Goal: Information Seeking & Learning: Learn about a topic

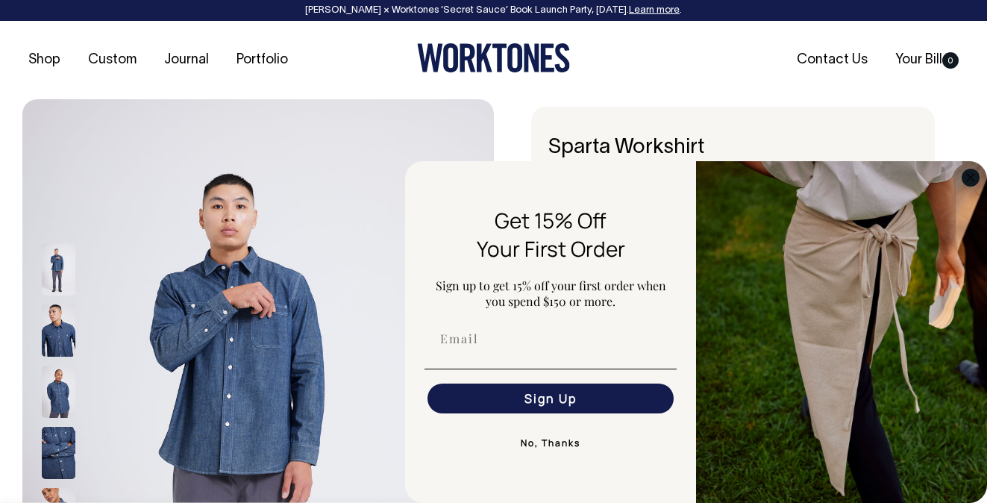
click at [971, 175] on circle "Close dialog" at bounding box center [970, 177] width 17 height 17
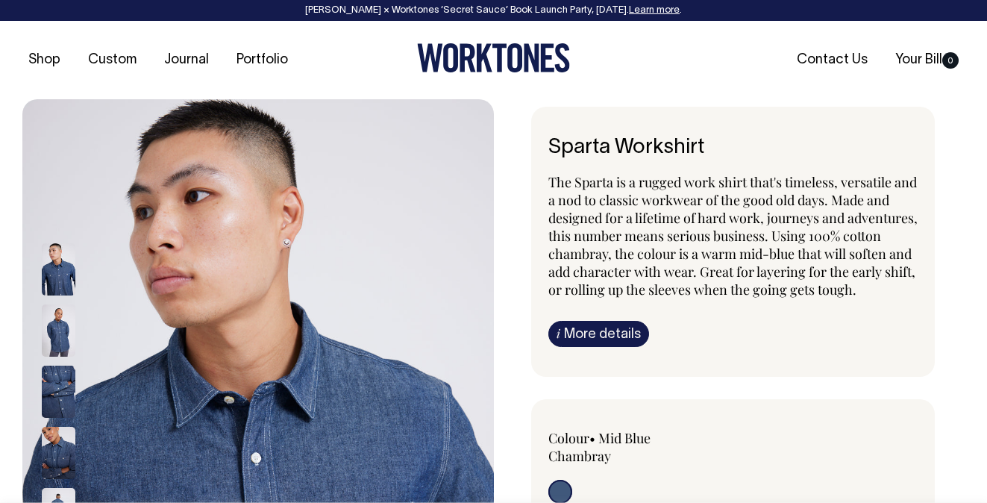
click at [650, 148] on h6 "Sparta Workshirt" at bounding box center [733, 148] width 370 height 23
copy div "Sparta Workshirt"
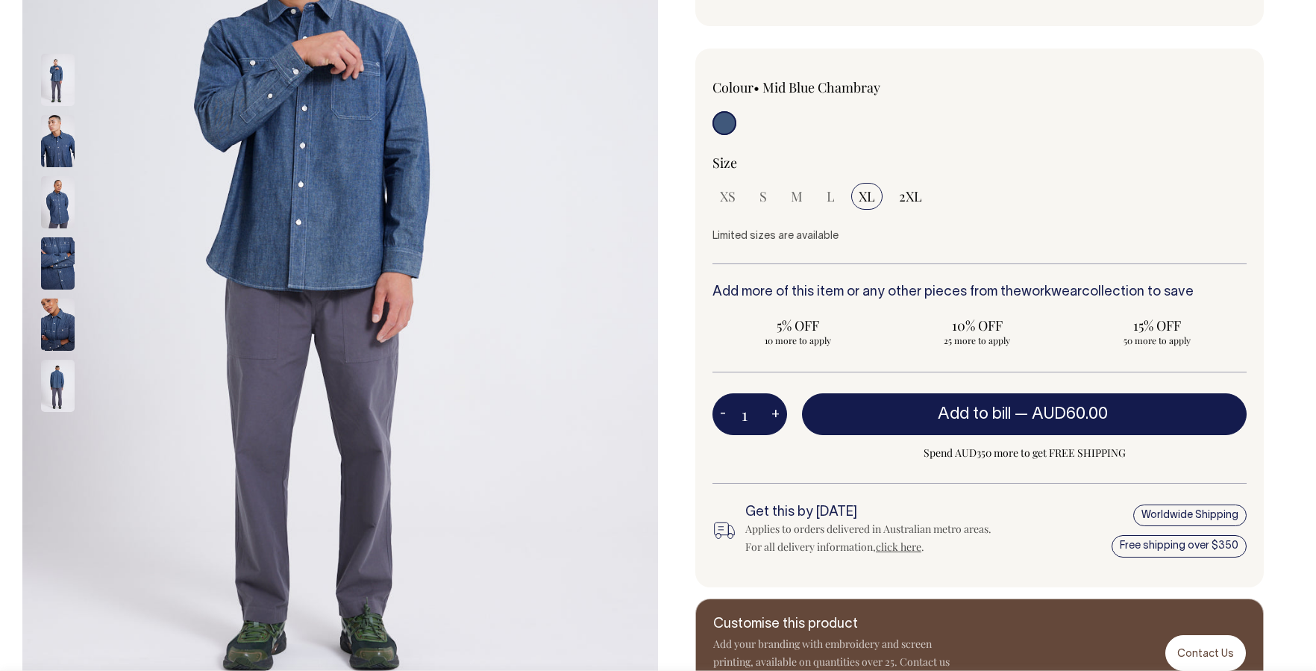
scroll to position [314, 0]
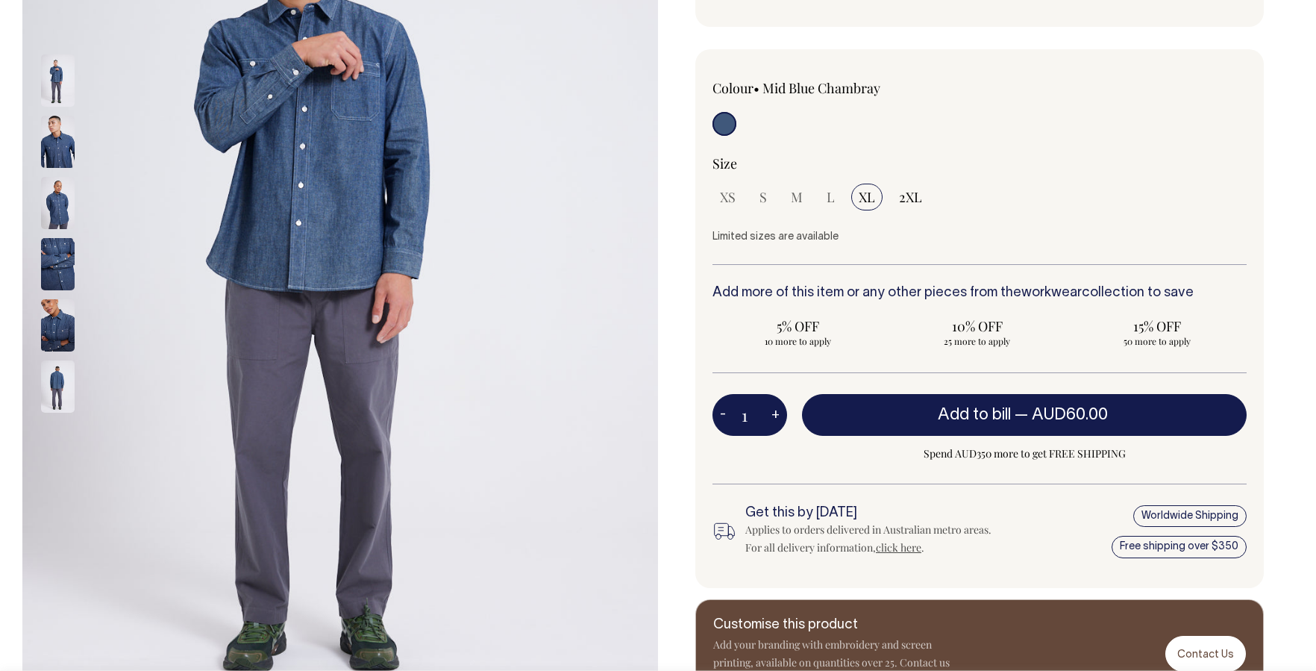
click at [986, 288] on div "i" at bounding box center [658, 261] width 1316 height 953
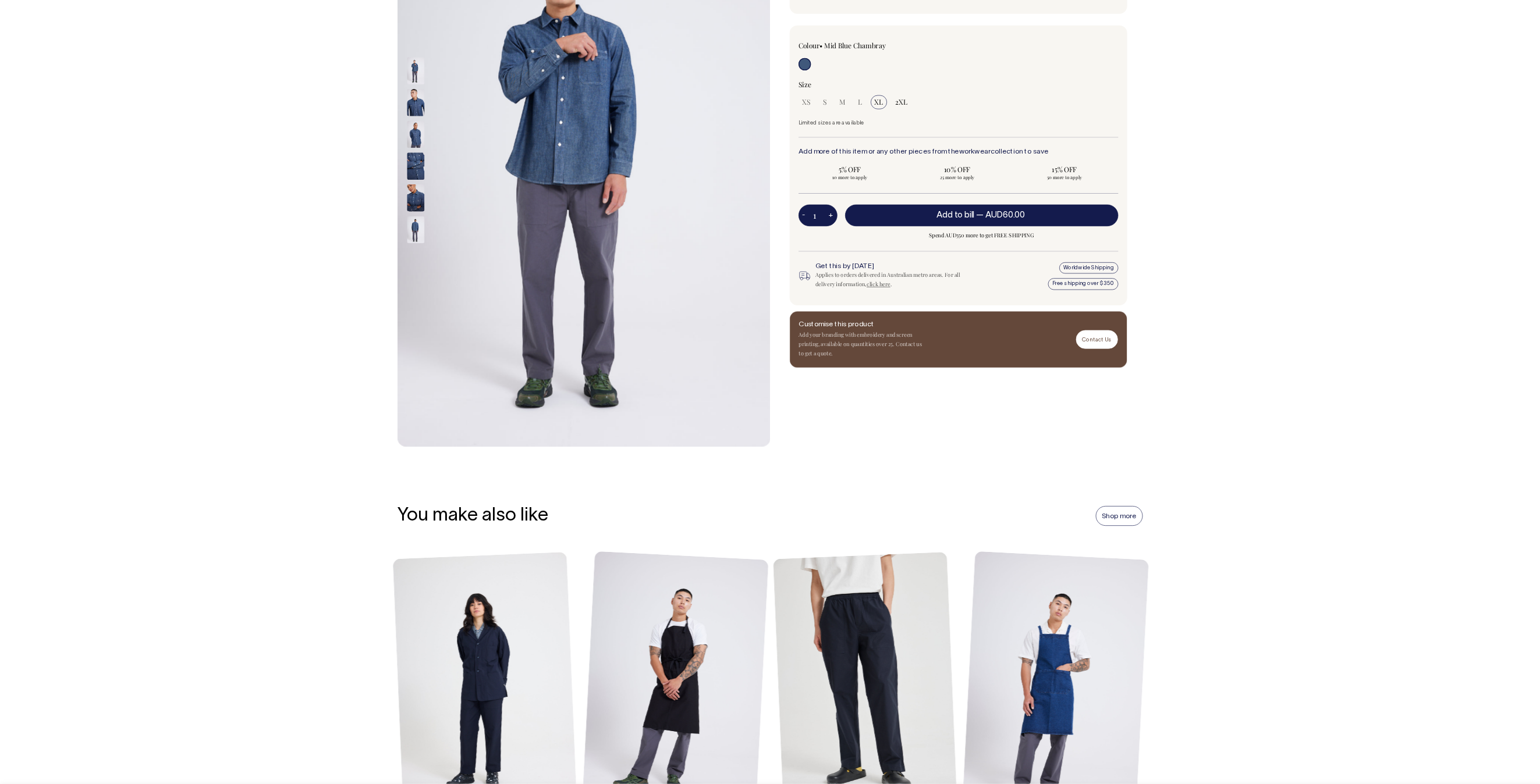
scroll to position [246, 0]
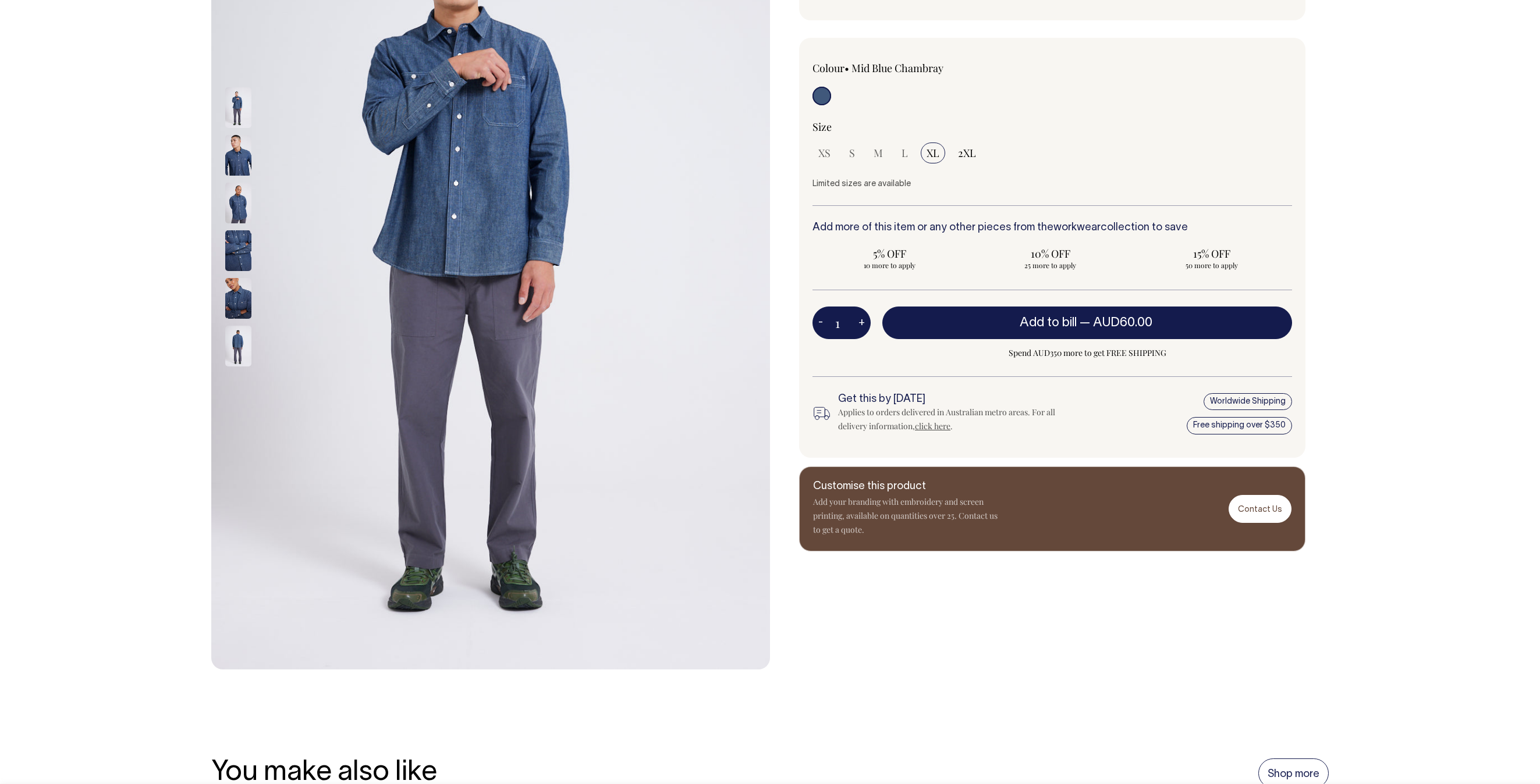
click at [237, 108] on img at bounding box center [239, 108] width 27 height 41
click at [232, 104] on img at bounding box center [239, 108] width 27 height 41
click at [239, 117] on img at bounding box center [239, 108] width 27 height 41
click at [240, 147] on img at bounding box center [239, 155] width 27 height 41
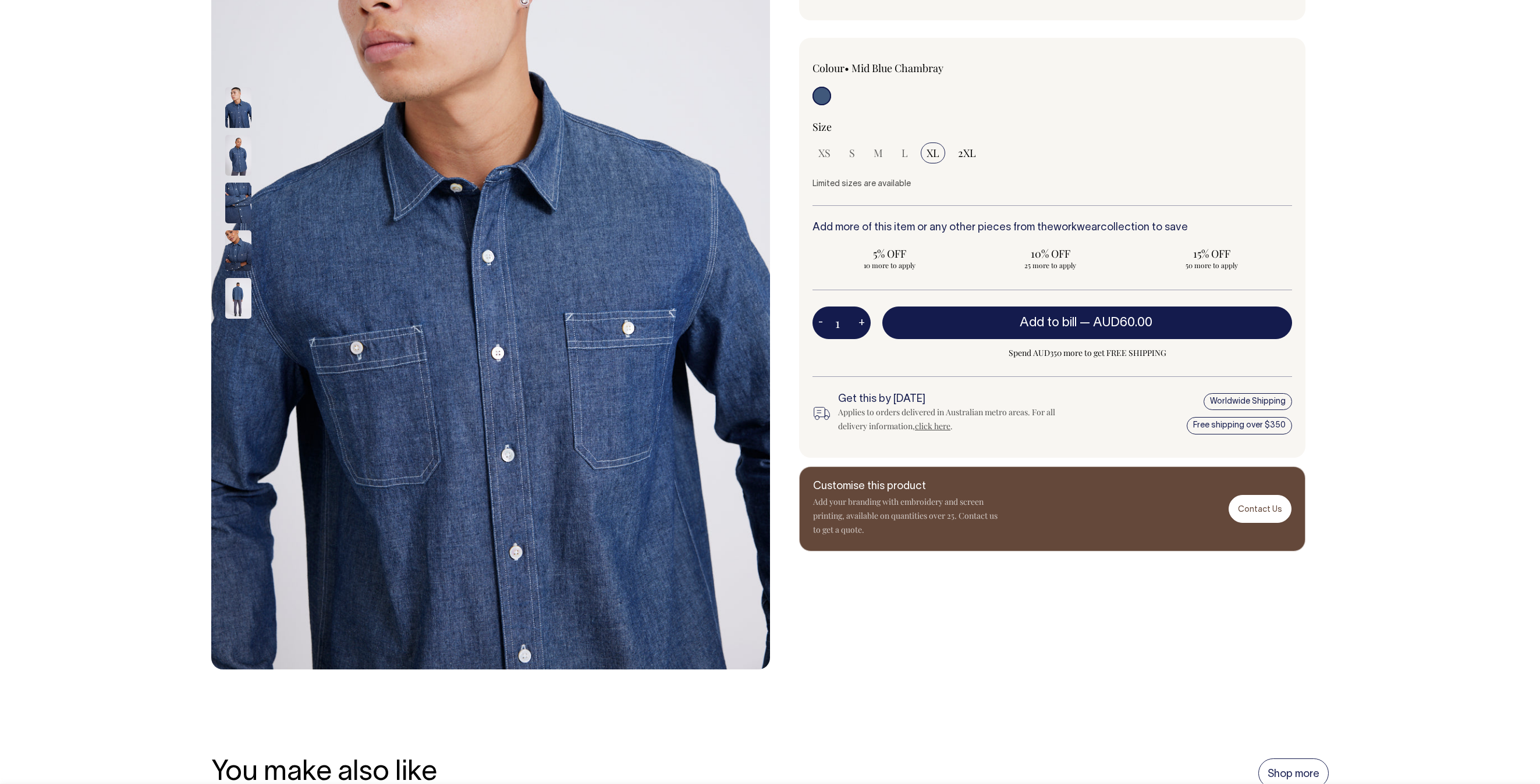
drag, startPoint x: 404, startPoint y: 237, endPoint x: 397, endPoint y: 388, distance: 151.2
click at [397, 388] on img at bounding box center [491, 250] width 559 height 838
click at [230, 142] on img at bounding box center [239, 155] width 27 height 41
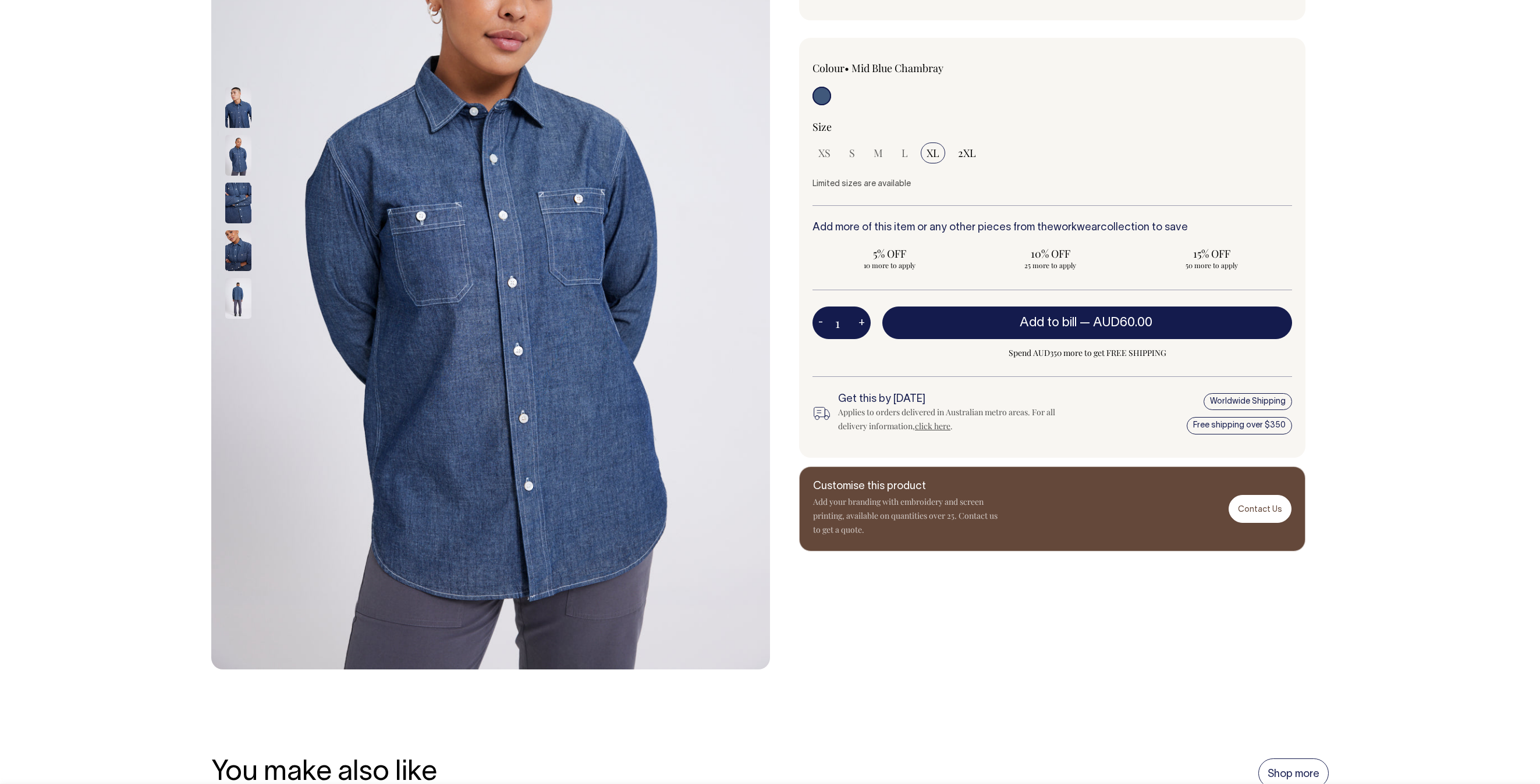
click at [232, 147] on img at bounding box center [239, 155] width 27 height 41
click at [243, 243] on img at bounding box center [239, 250] width 27 height 41
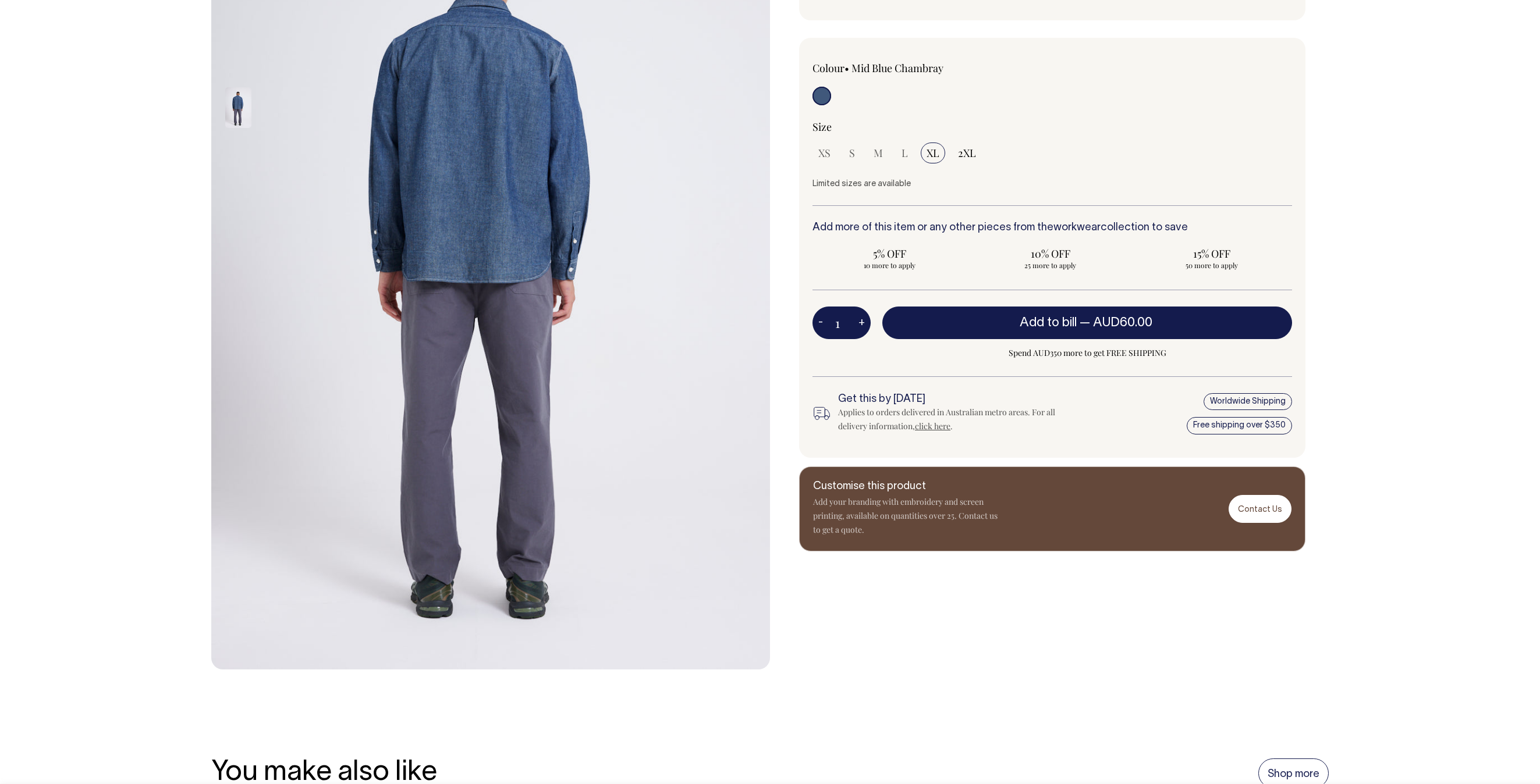
click at [230, 94] on img at bounding box center [239, 108] width 27 height 41
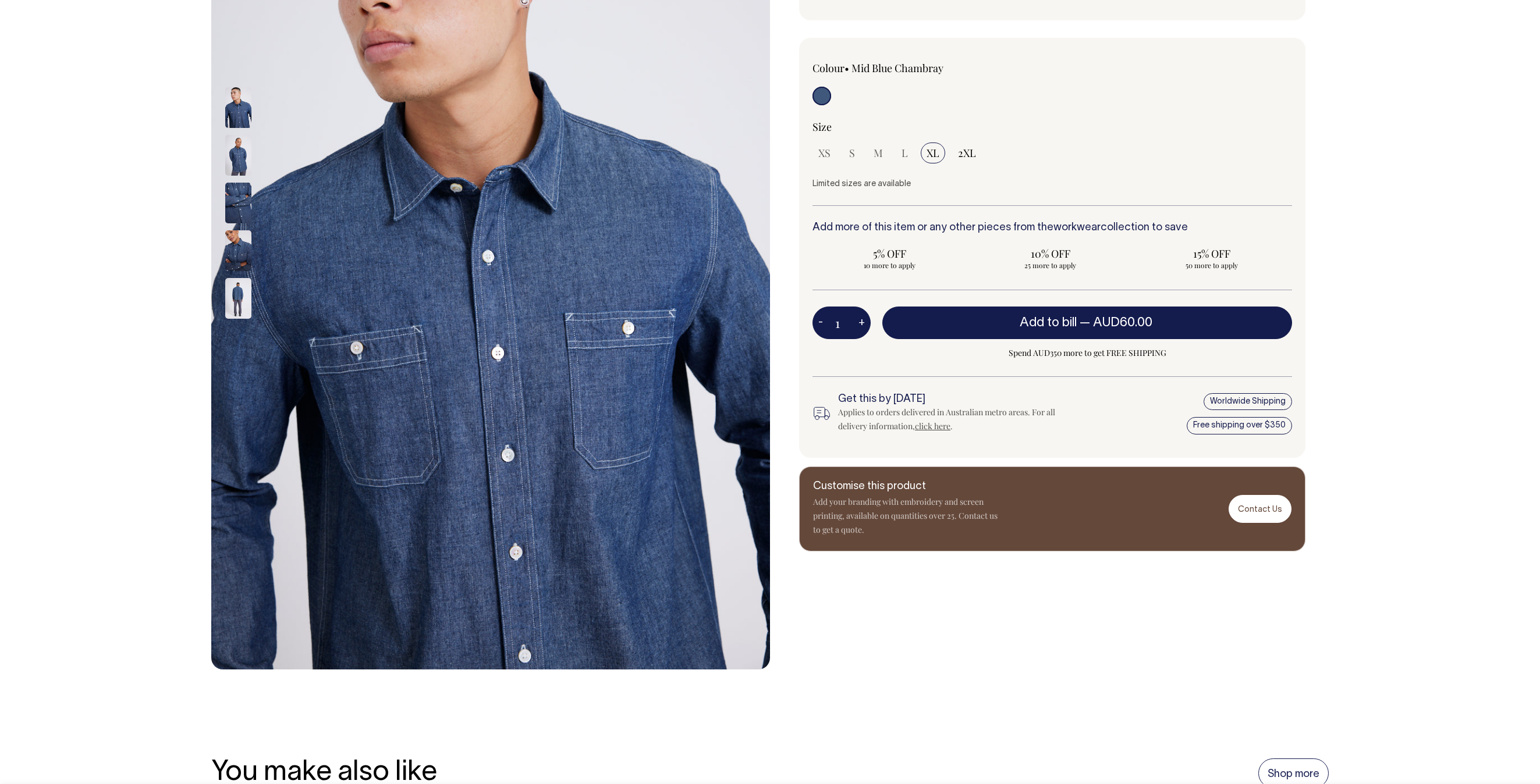
click at [769, 228] on div at bounding box center [770, 250] width 1540 height 838
click at [315, 267] on img at bounding box center [491, 250] width 559 height 838
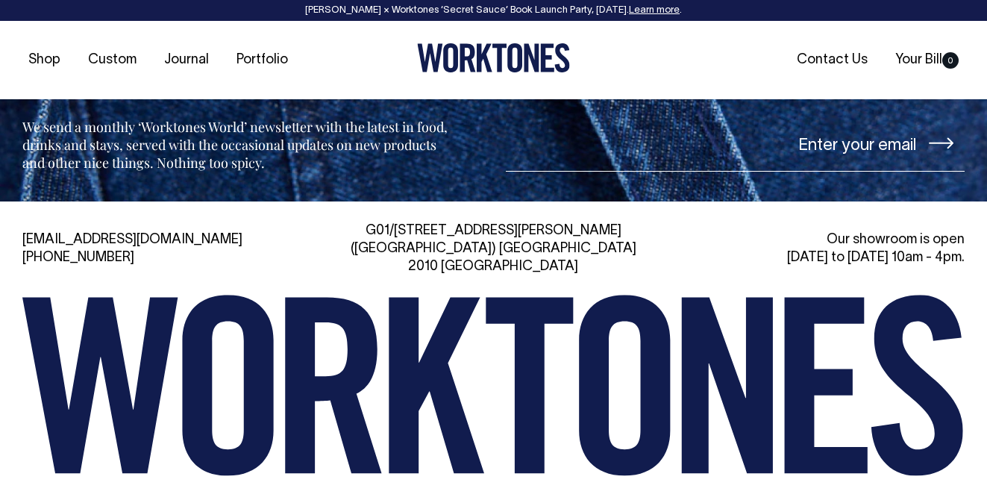
scroll to position [3301, 0]
